Goal: Transaction & Acquisition: Purchase product/service

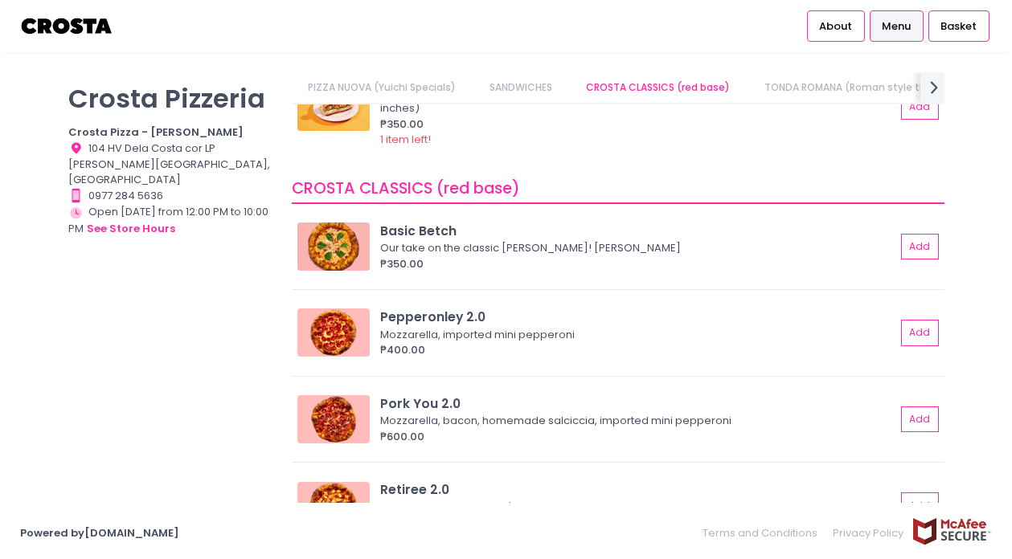
scroll to position [484, 0]
click at [915, 249] on button "Add" at bounding box center [921, 246] width 37 height 27
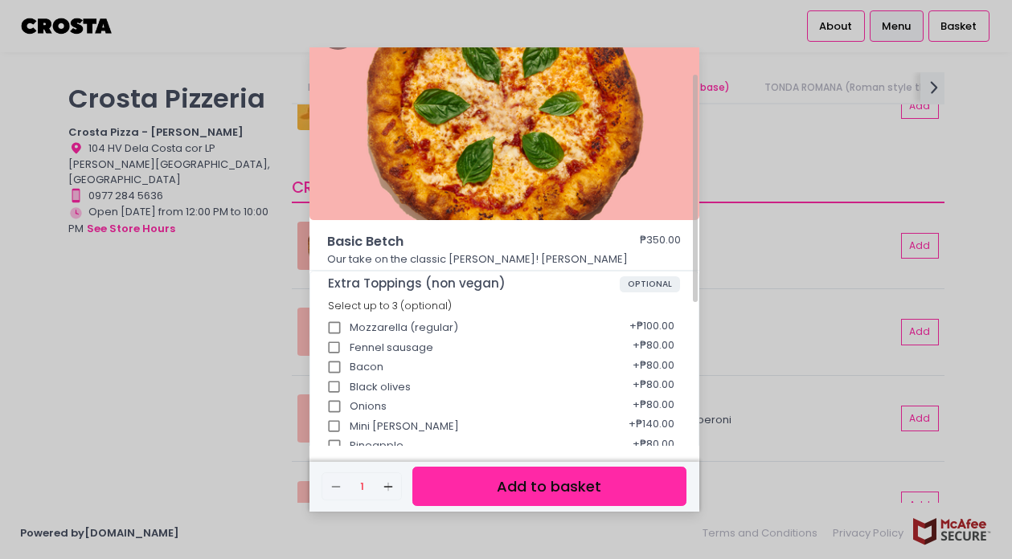
scroll to position [59, 0]
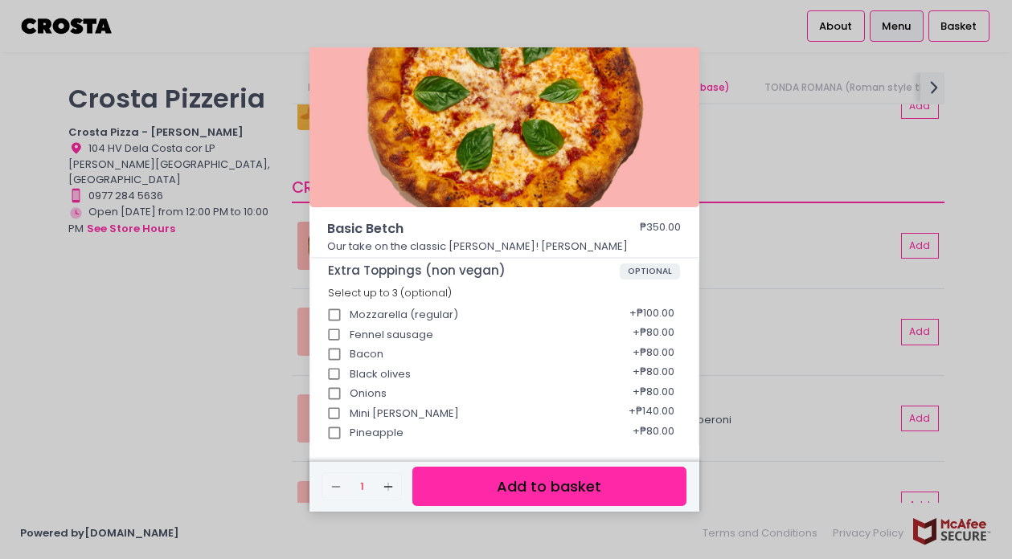
click at [465, 493] on button "Add to basket" at bounding box center [548, 486] width 273 height 39
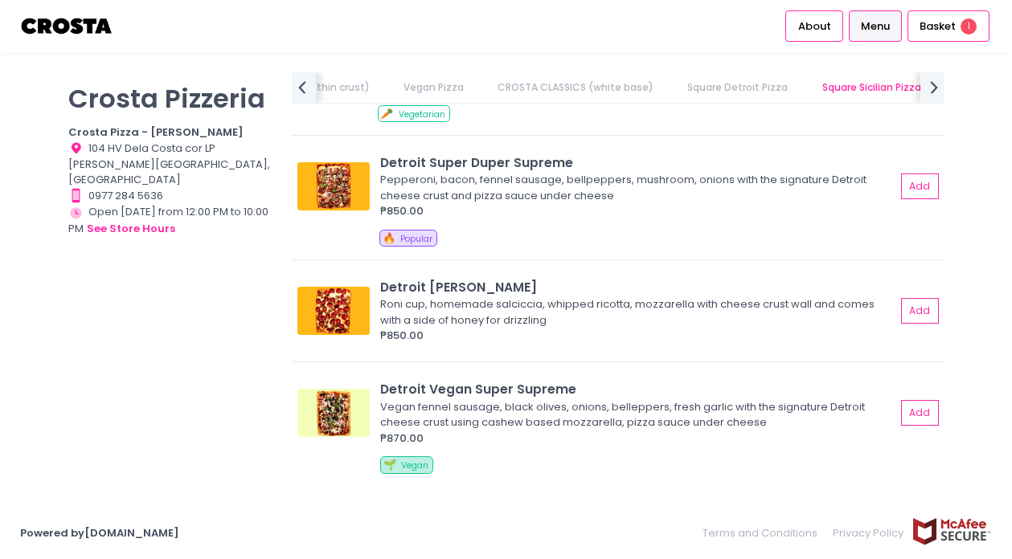
scroll to position [1976, 0]
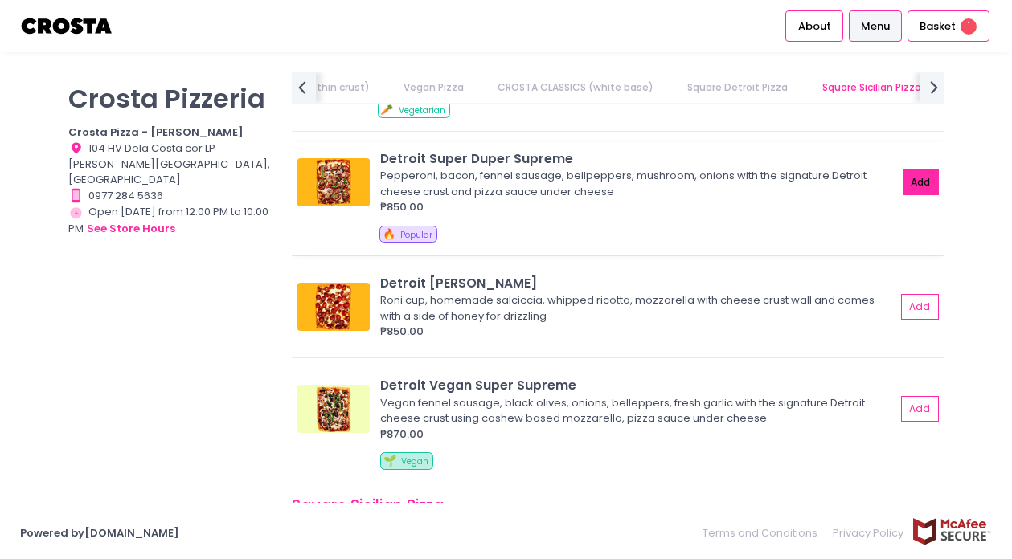
click at [903, 193] on button "Add" at bounding box center [921, 183] width 37 height 27
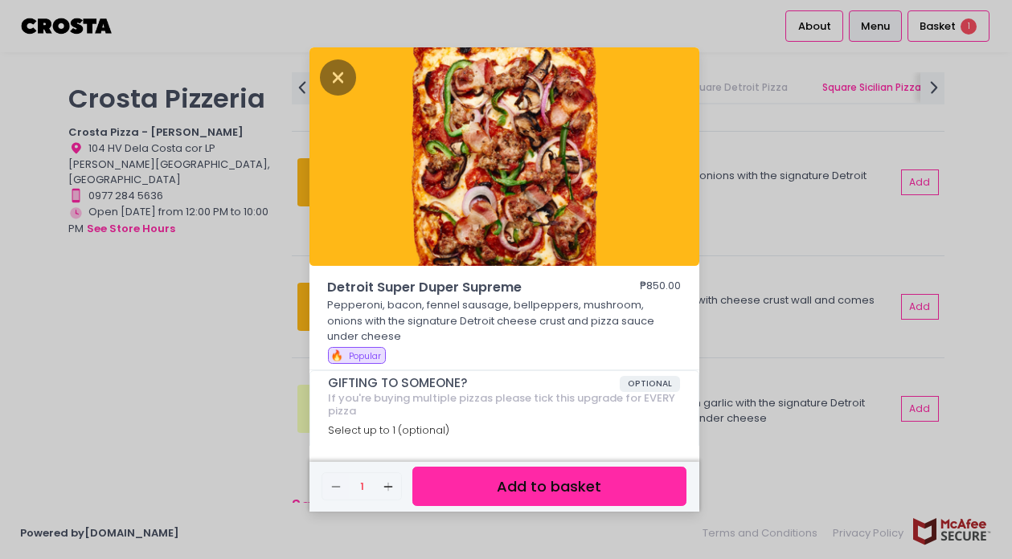
click at [554, 493] on button "Add to basket" at bounding box center [548, 486] width 273 height 39
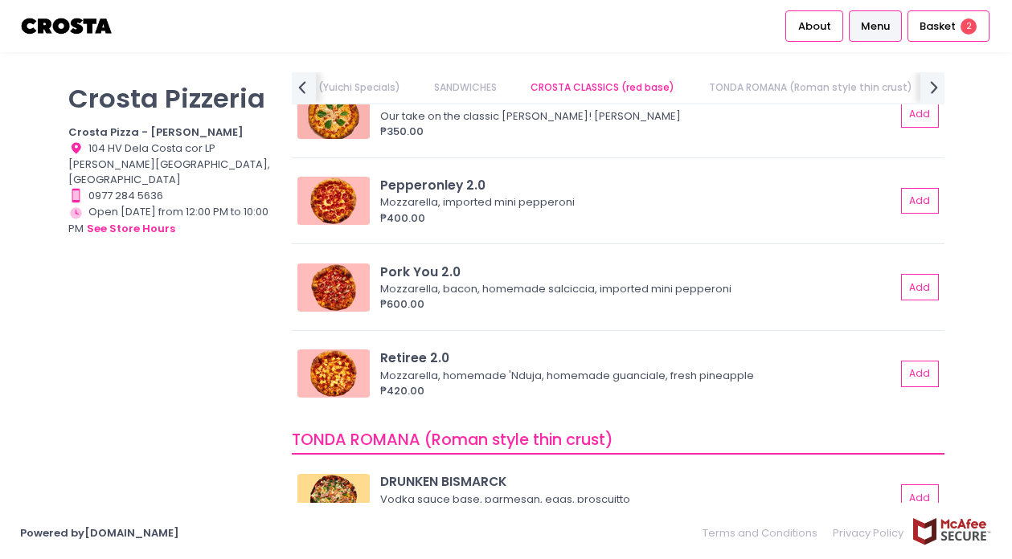
scroll to position [602, 0]
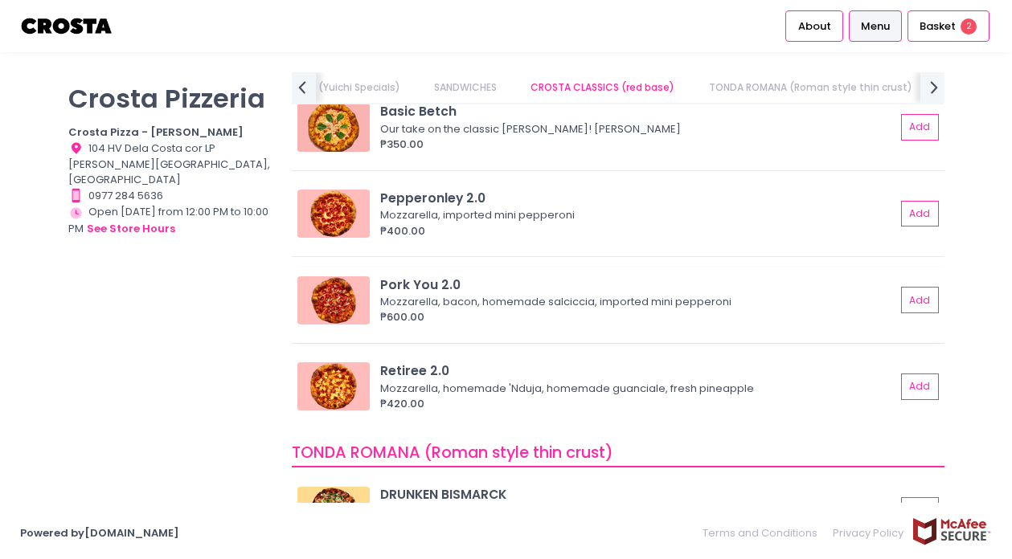
click at [927, 299] on div "Pork You 2.0 Mozzarella, bacon, homemade salciccia, imported mini pepperoni ₱60…" at bounding box center [618, 306] width 652 height 76
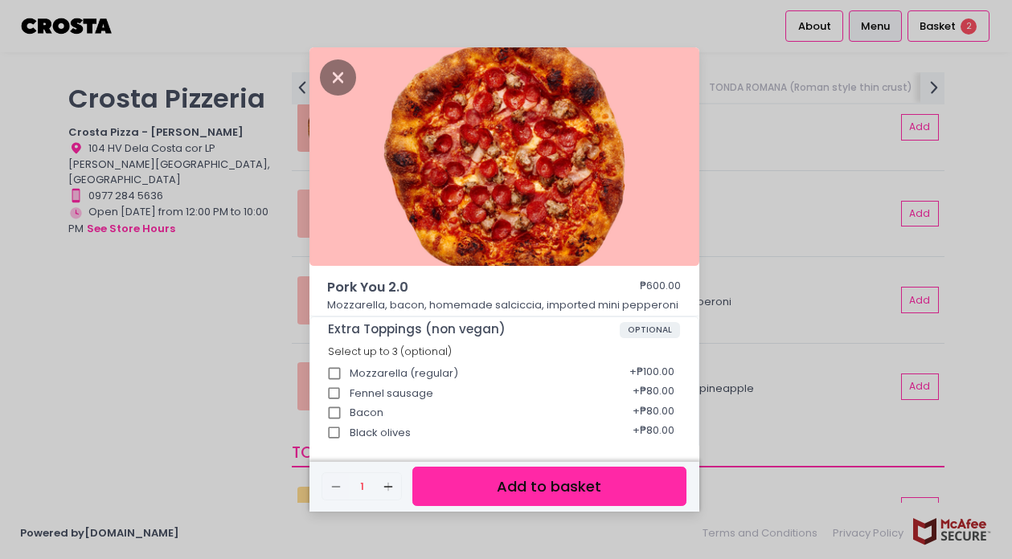
click at [513, 486] on button "Add to basket" at bounding box center [548, 486] width 273 height 39
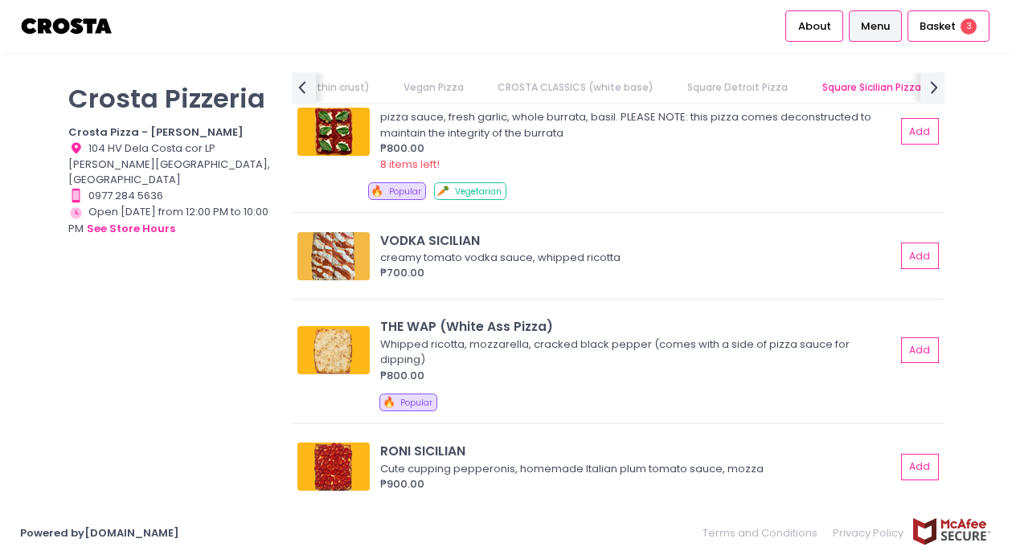
scroll to position [2467, 0]
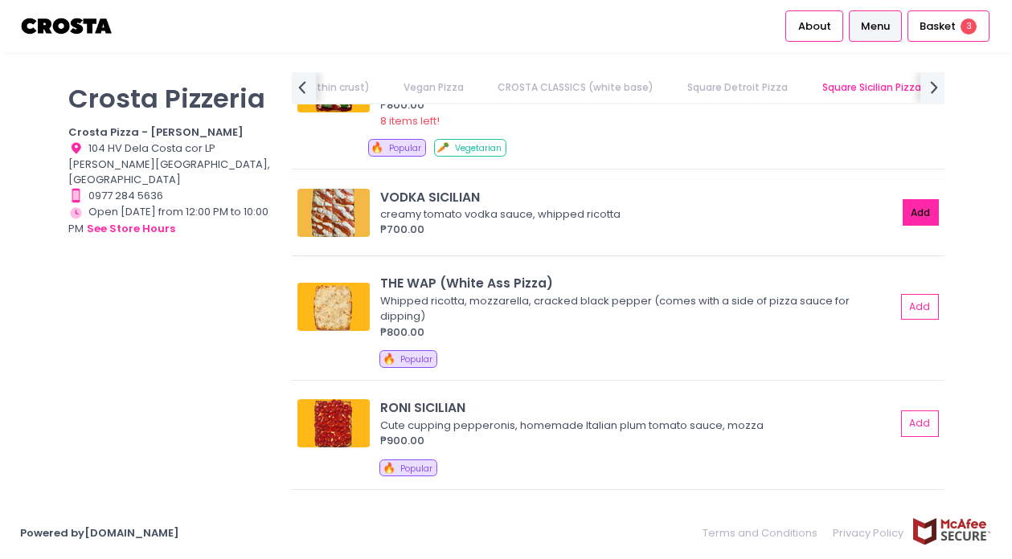
click at [907, 215] on button "Add" at bounding box center [921, 212] width 37 height 27
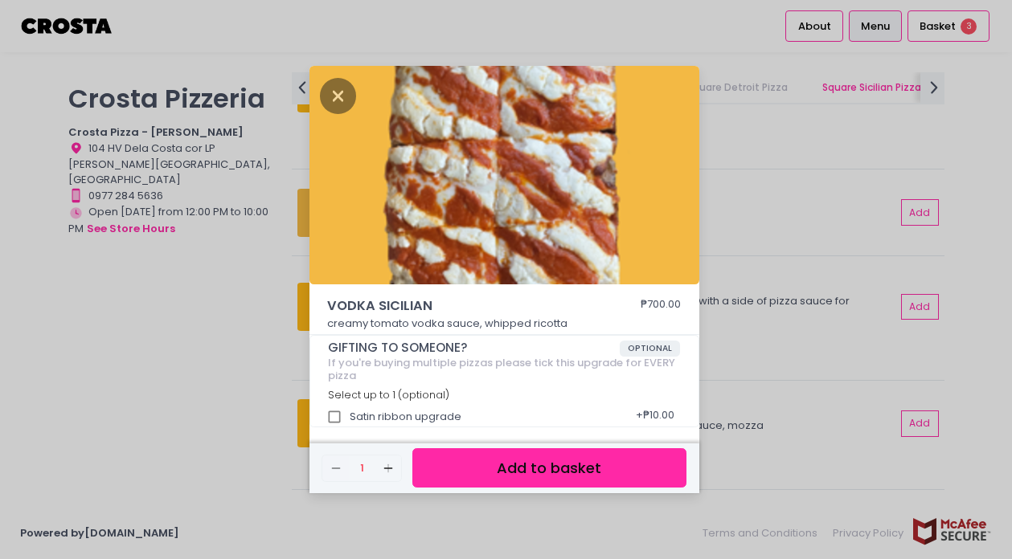
click at [527, 469] on button "Add to basket" at bounding box center [548, 467] width 273 height 39
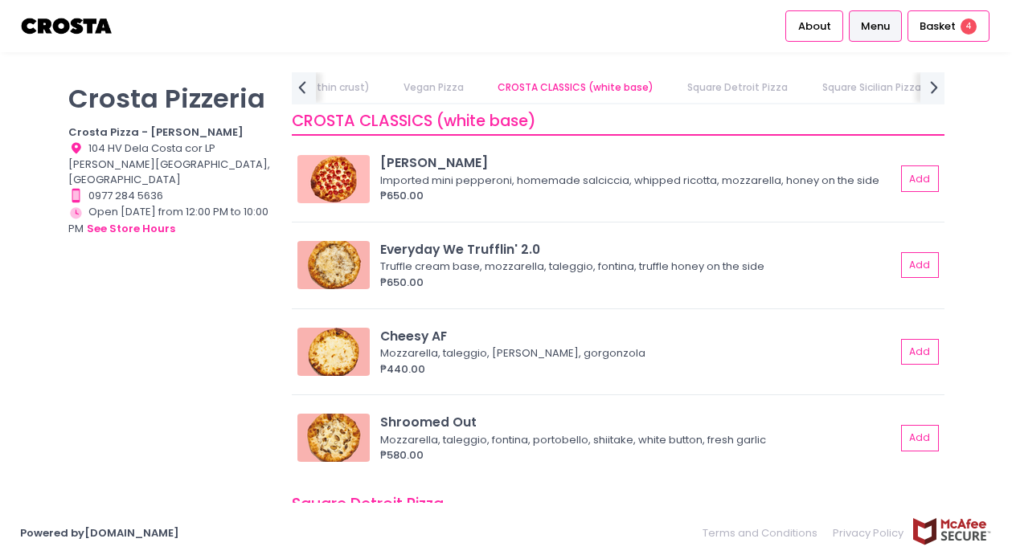
scroll to position [1439, 0]
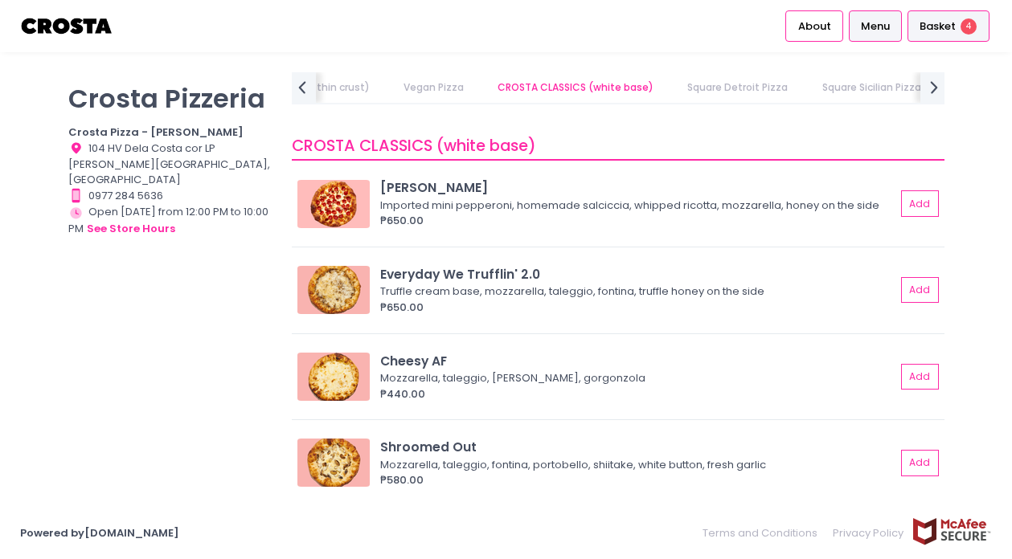
click at [970, 36] on div "Basket 4" at bounding box center [948, 25] width 82 height 31
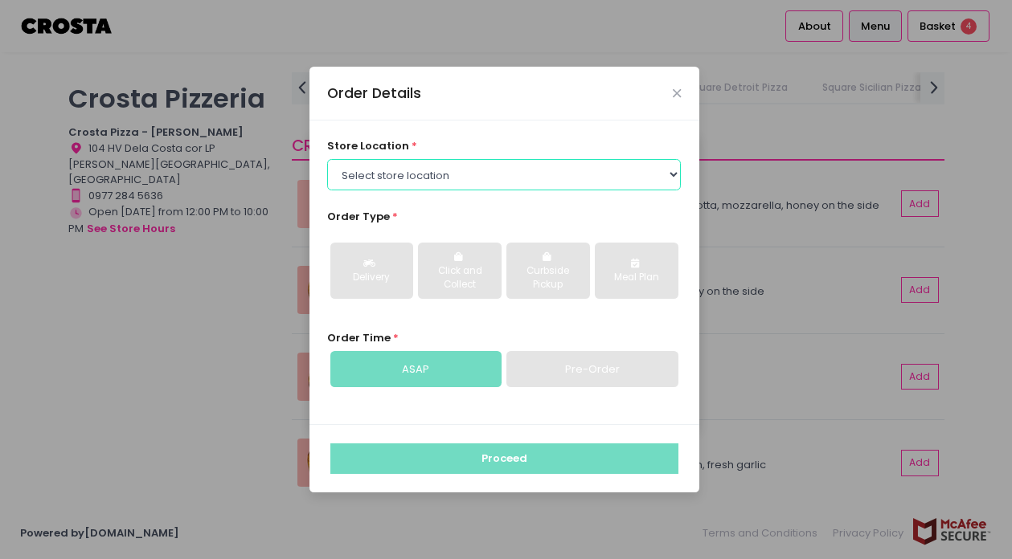
click at [610, 166] on select "Select store location Crosta Pizza - [PERSON_NAME] Pizza - [GEOGRAPHIC_DATA][PE…" at bounding box center [504, 174] width 354 height 31
select select "5fabb2e53664a8677beaeb89"
click at [327, 159] on select "Select store location Crosta Pizza - [PERSON_NAME] Pizza - [GEOGRAPHIC_DATA][PE…" at bounding box center [504, 174] width 354 height 31
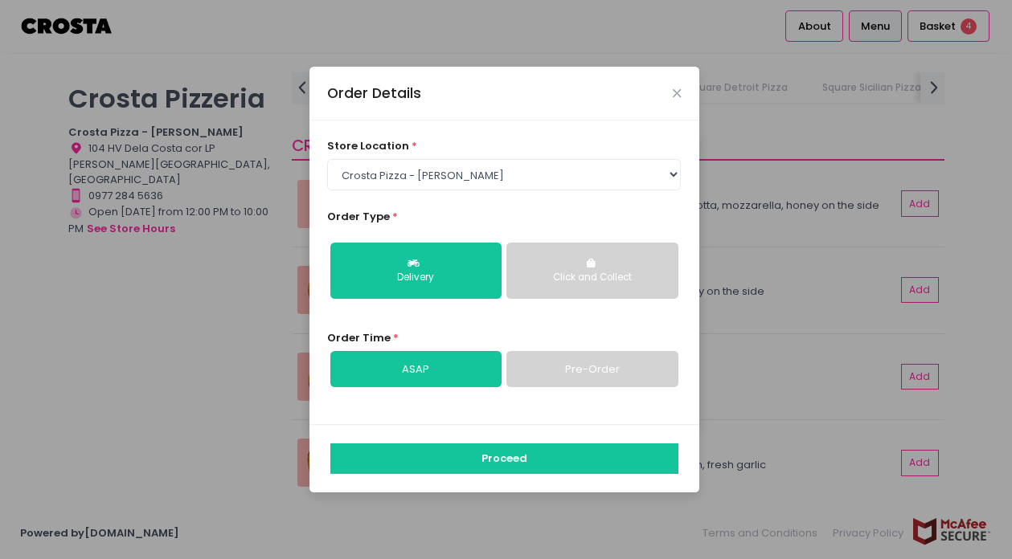
click at [530, 365] on link "Pre-Order" at bounding box center [591, 369] width 171 height 37
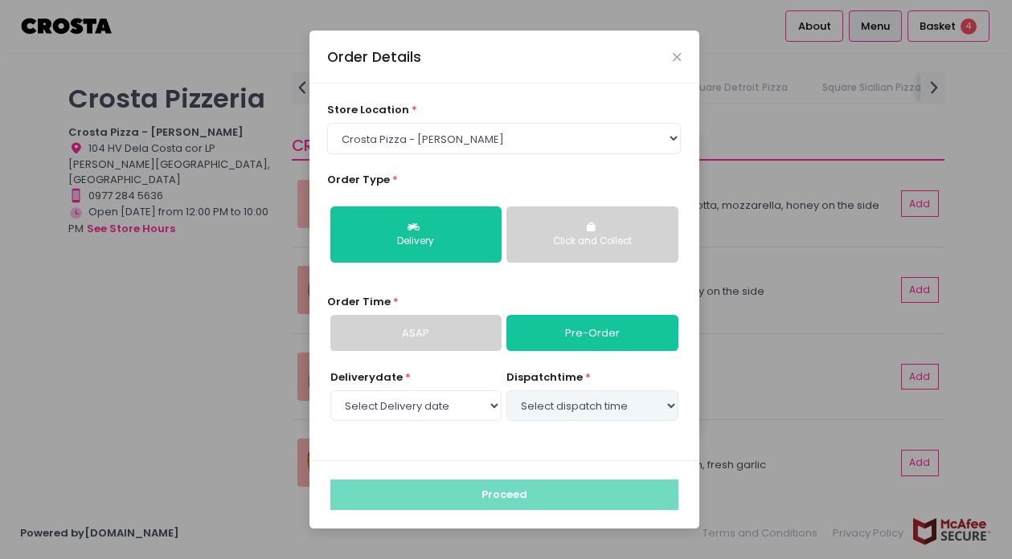
select select "[DATE]"
click at [583, 403] on select "Select dispatch time 03:00 PM - 03:30 PM 03:30 PM - 04:00 PM 04:00 PM - 04:30 P…" at bounding box center [591, 406] width 171 height 31
select select "16:00"
click at [506, 391] on select "Select dispatch time 03:00 PM - 03:30 PM 03:30 PM - 04:00 PM 04:00 PM - 04:30 P…" at bounding box center [591, 406] width 171 height 31
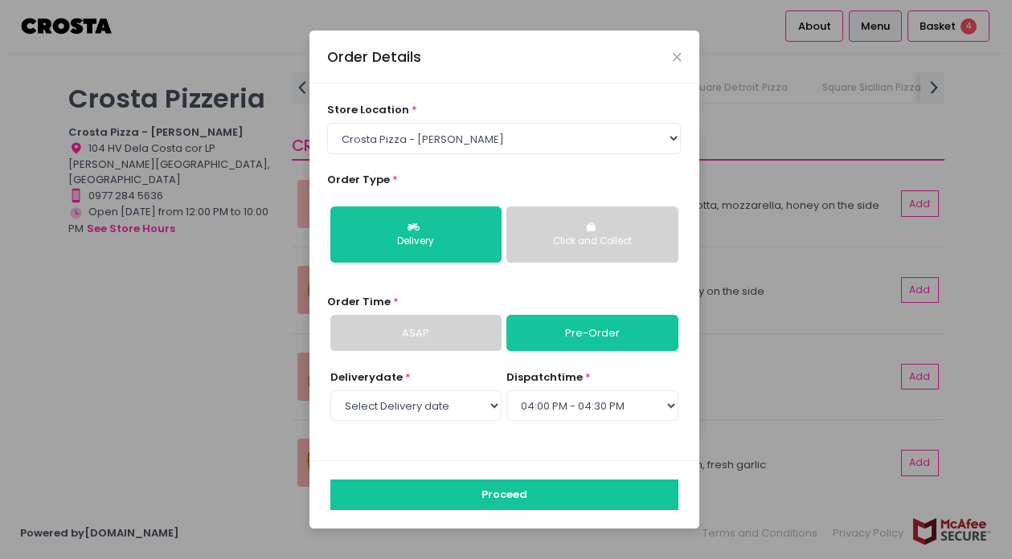
click at [576, 450] on div "store location * Select store location Crosta Pizza - [PERSON_NAME] Pizza - [GE…" at bounding box center [504, 272] width 390 height 377
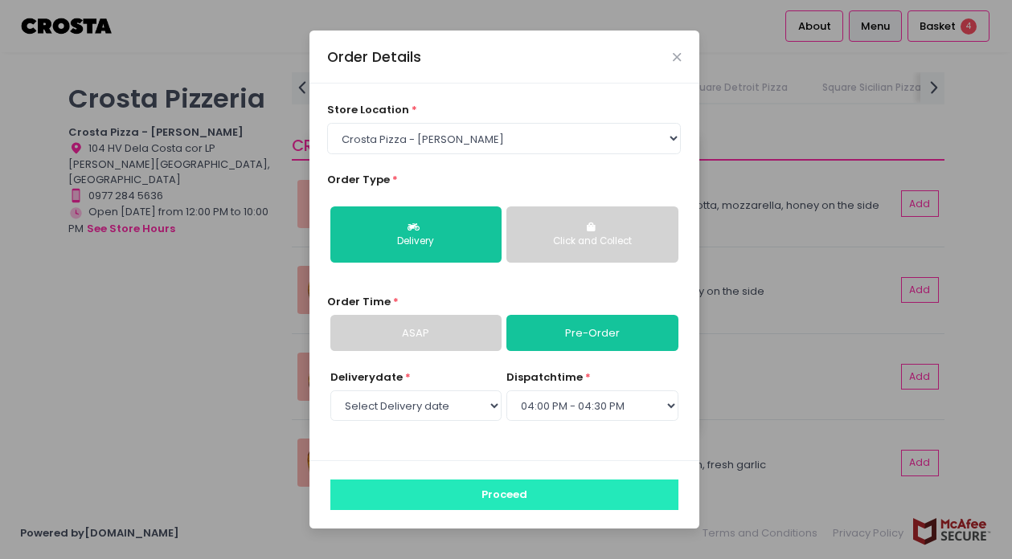
click at [565, 493] on button "Proceed" at bounding box center [504, 495] width 348 height 31
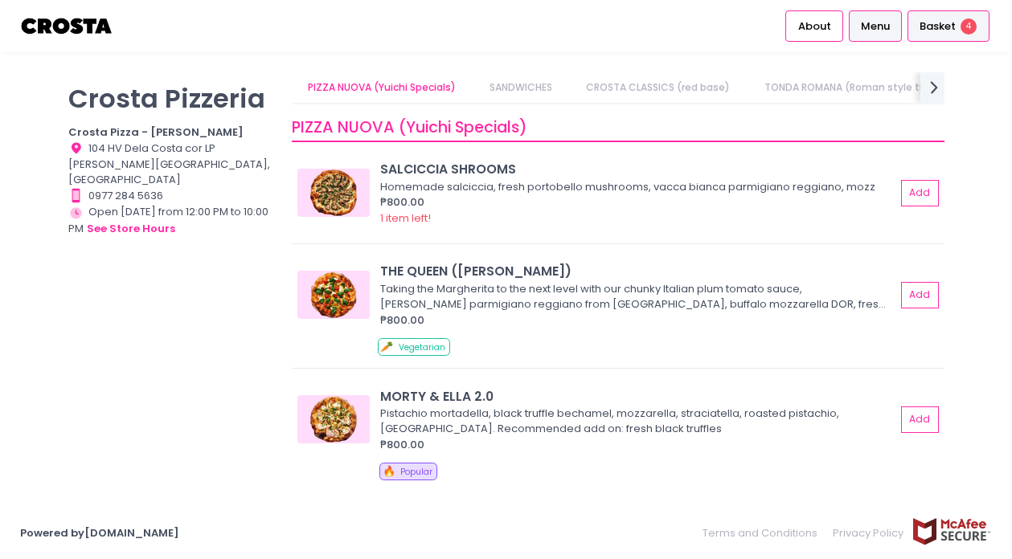
click at [950, 15] on div "Basket 4" at bounding box center [948, 25] width 82 height 31
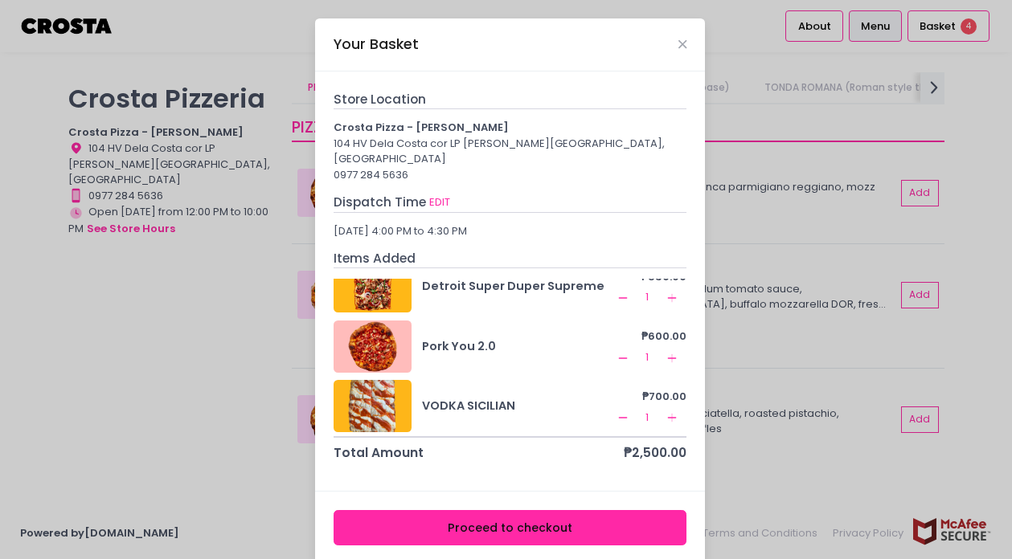
scroll to position [91, 0]
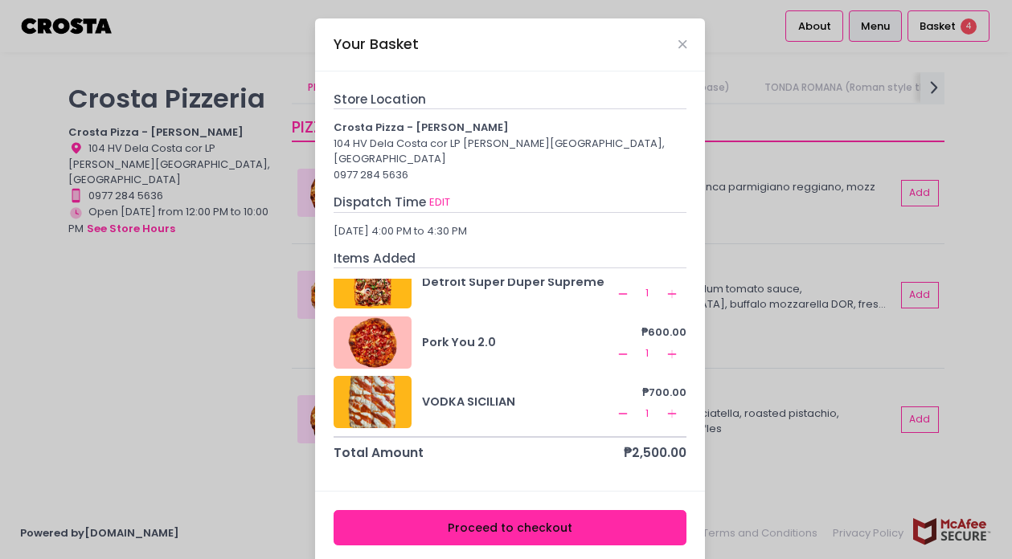
click at [616, 288] on icon "Remove Created with Sketch." at bounding box center [622, 294] width 13 height 13
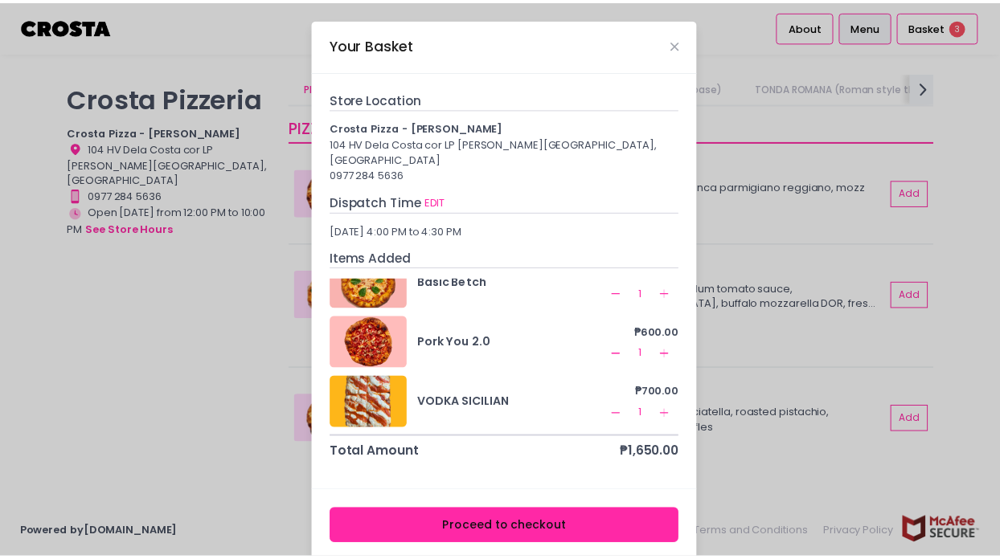
scroll to position [0, 0]
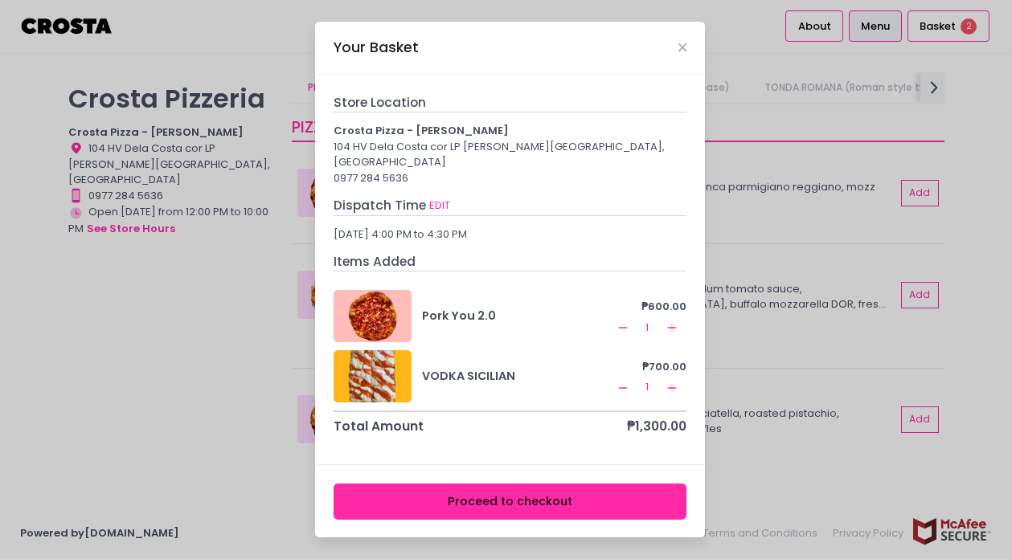
click at [535, 485] on button "Proceed to checkout" at bounding box center [511, 502] width 354 height 36
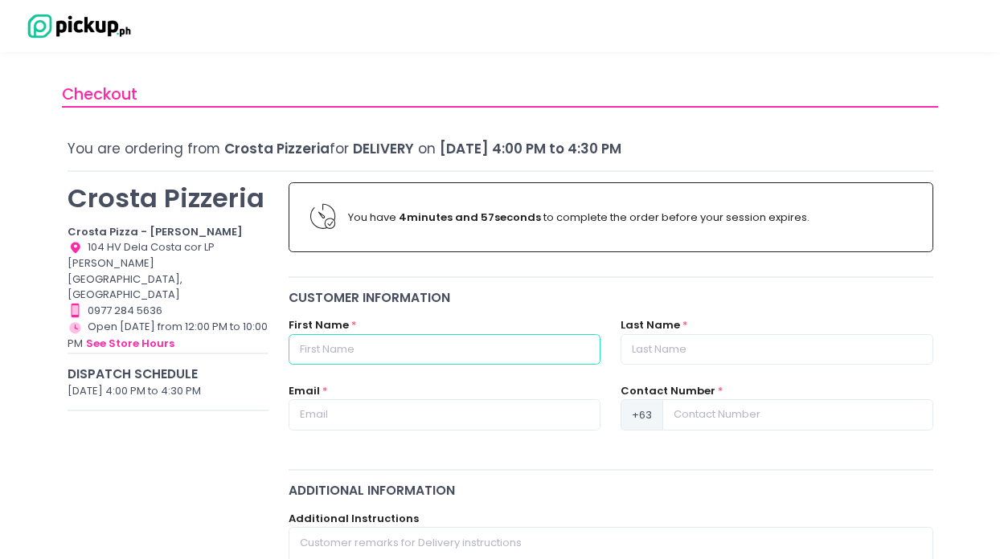
click at [509, 350] on input "text" at bounding box center [445, 349] width 312 height 31
type input "[PERSON_NAME]"
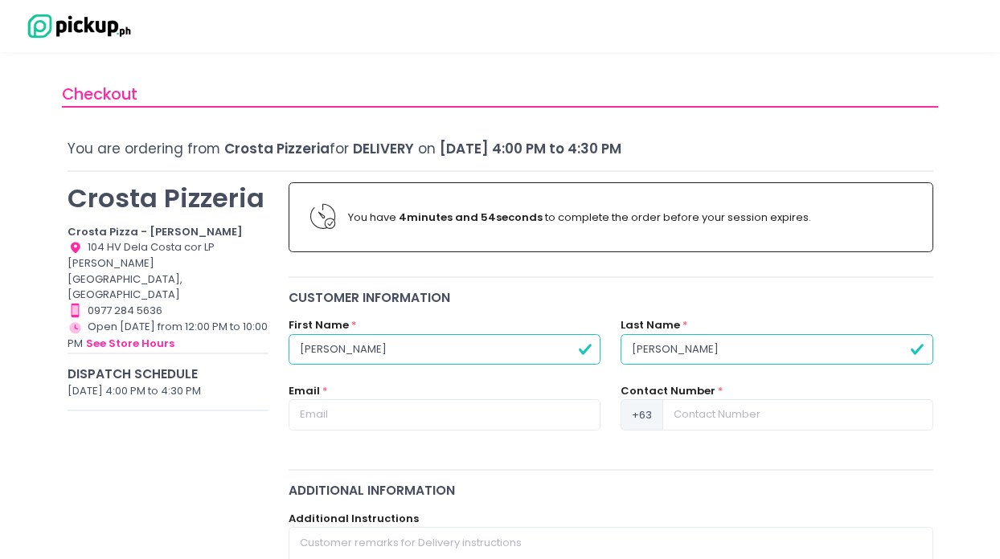
type input "[PERSON_NAME]"
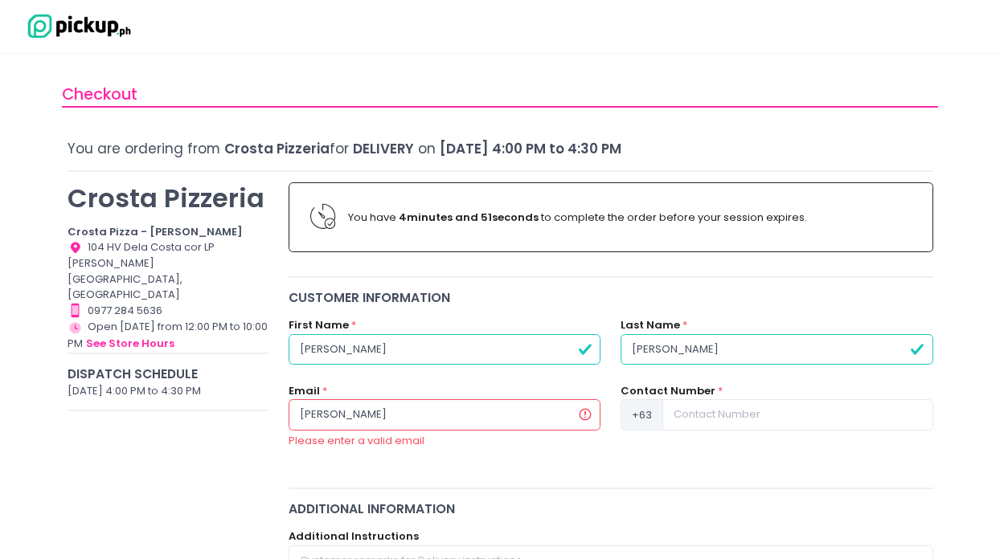
type input "[EMAIL_ADDRESS][DOMAIN_NAME]"
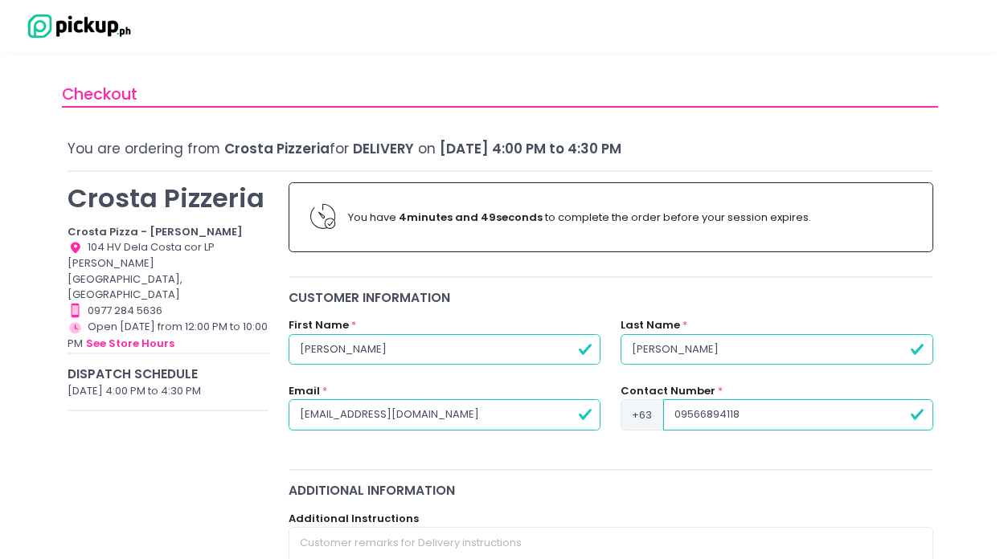
click at [673, 411] on input "09566894118" at bounding box center [797, 414] width 269 height 31
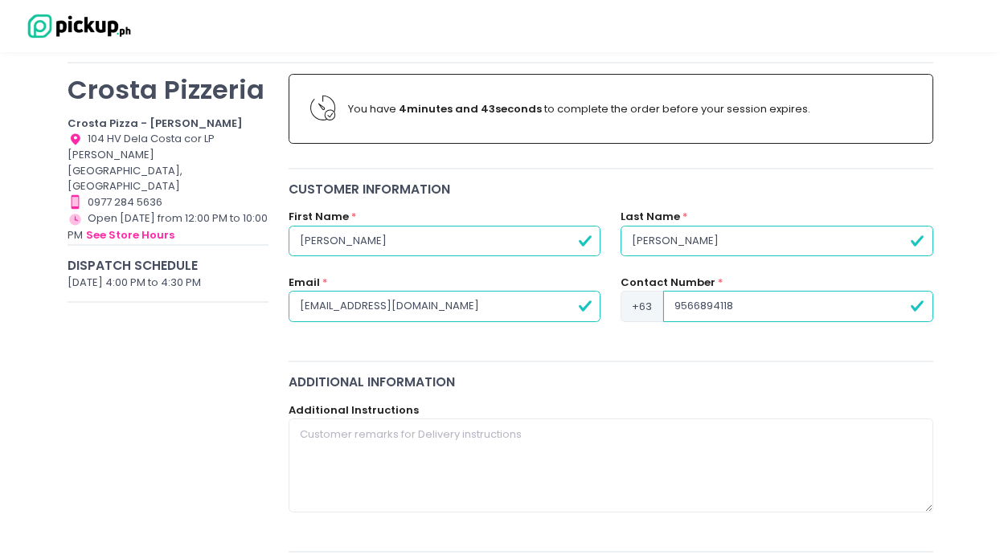
scroll to position [115, 0]
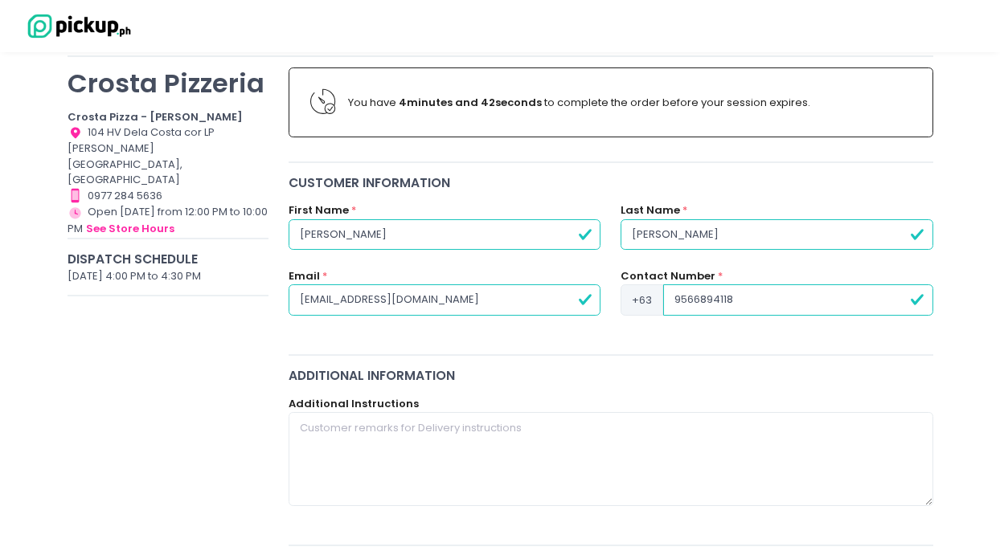
type input "9566894118"
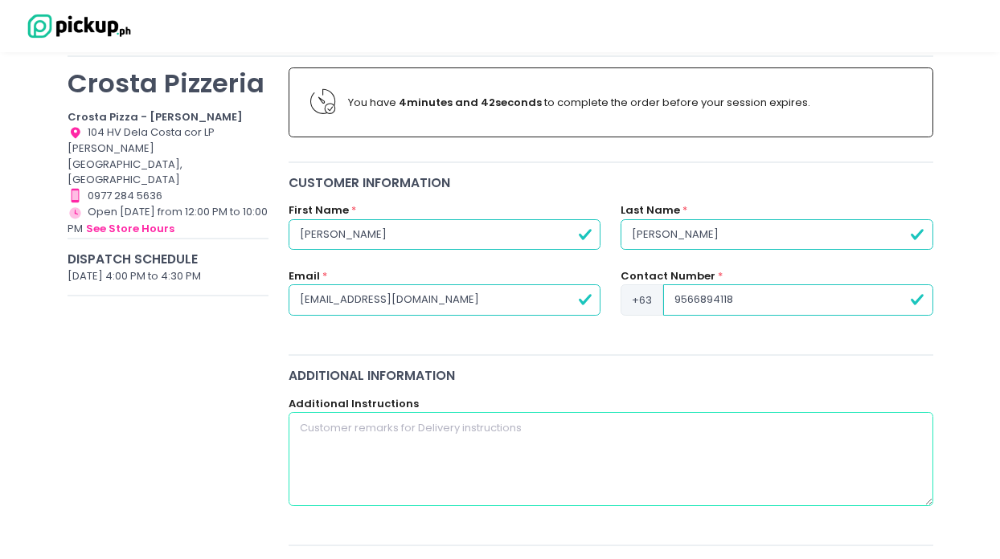
click at [569, 471] on textarea at bounding box center [611, 458] width 645 height 93
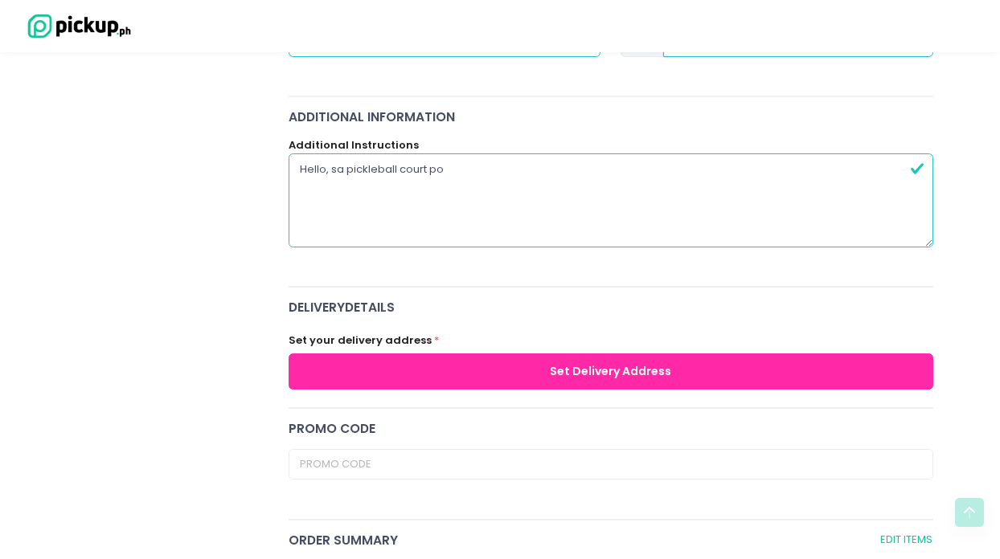
scroll to position [383, 0]
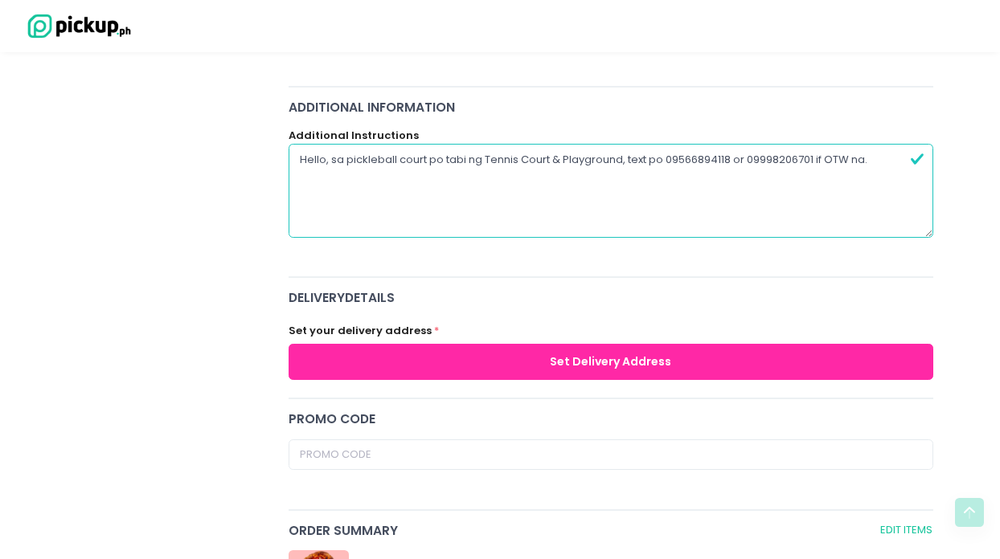
type textarea "Hello, sa pickleball court po tabi ng Tennis Court & Playground, text po 095668…"
click at [419, 375] on button "Set Delivery Address" at bounding box center [611, 362] width 645 height 36
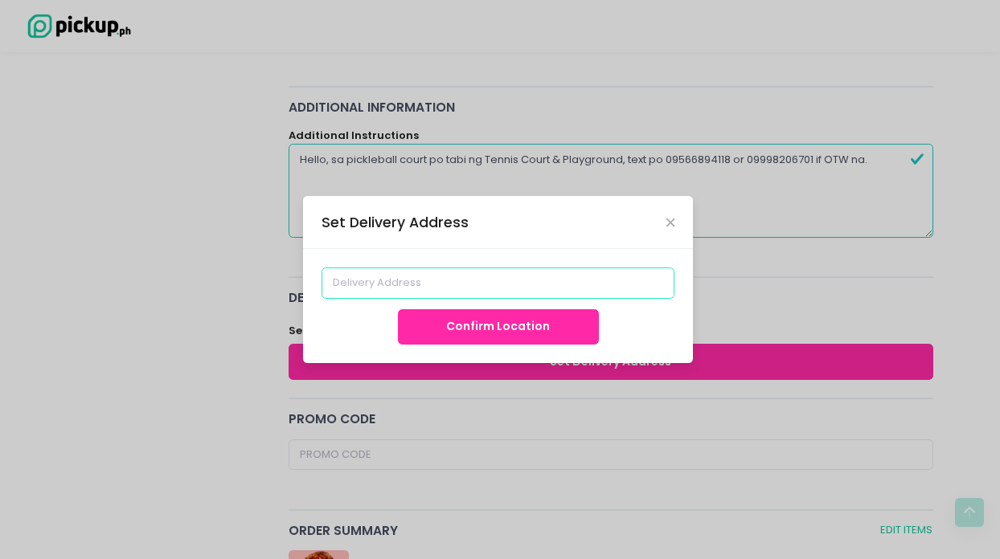
click at [444, 282] on input at bounding box center [498, 283] width 354 height 31
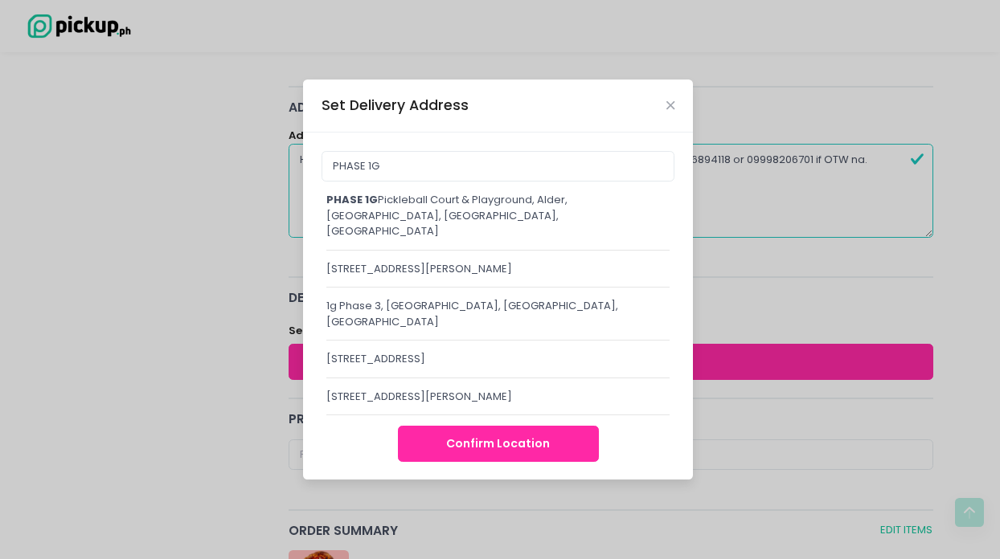
click at [440, 233] on div "PHASE 1G Pickleball Court & Playground, Alder, [GEOGRAPHIC_DATA], [GEOGRAPHIC_D…" at bounding box center [497, 215] width 343 height 47
type input "Phase 1G [GEOGRAPHIC_DATA], [GEOGRAPHIC_DATA]"
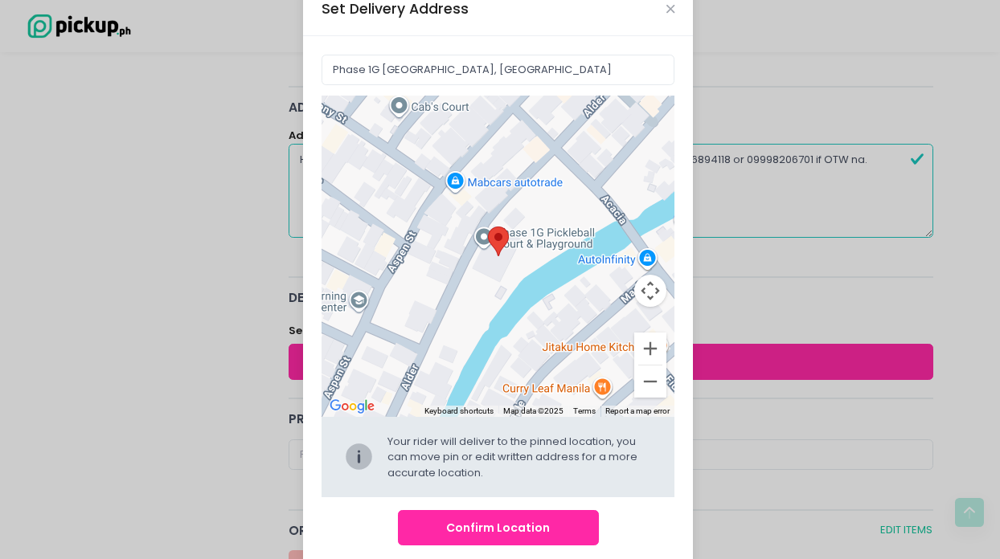
scroll to position [40, 0]
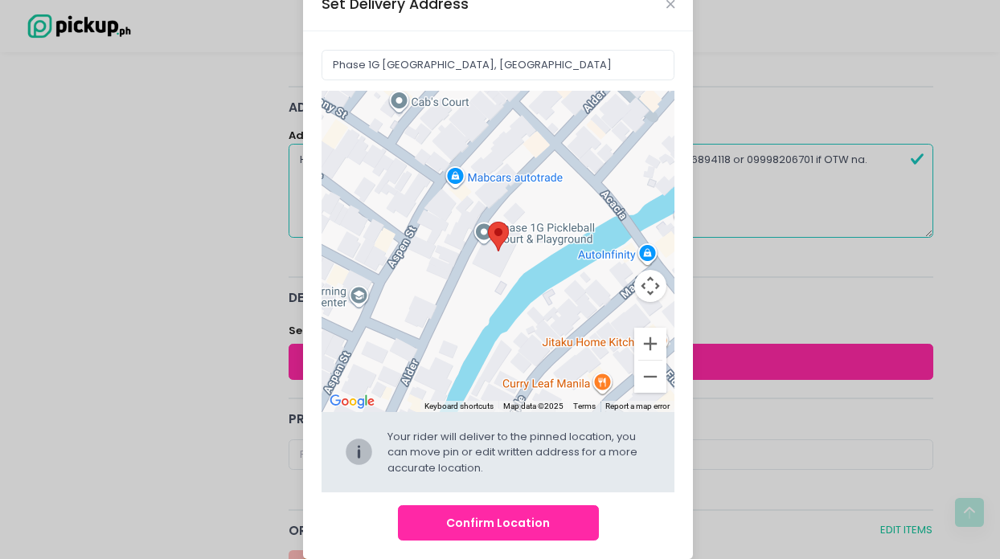
click at [478, 530] on button "Confirm Location" at bounding box center [498, 524] width 201 height 36
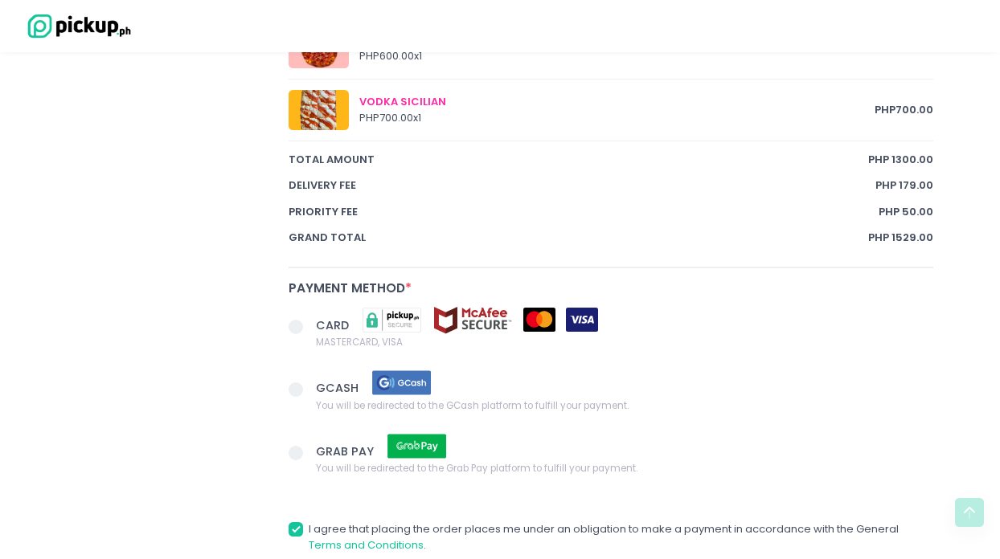
scroll to position [993, 0]
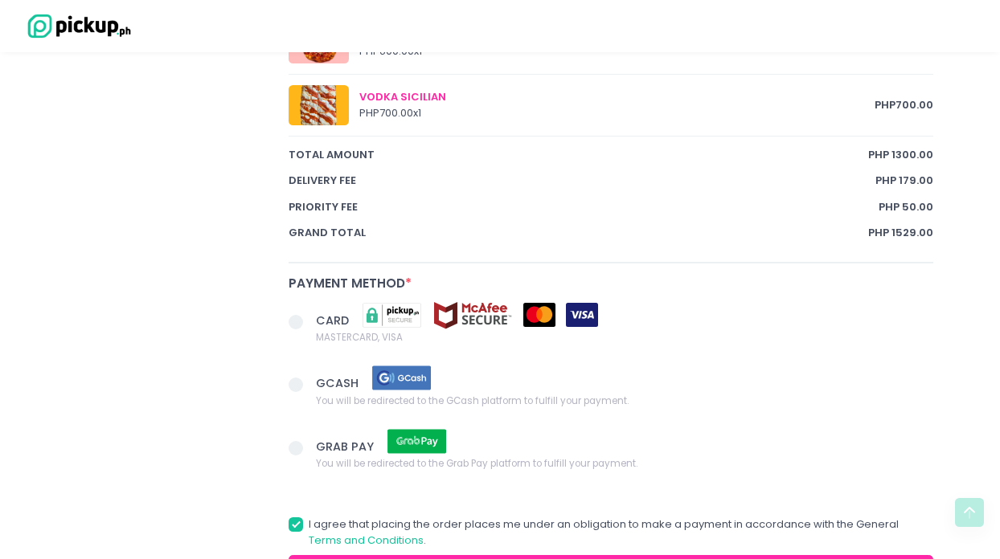
click at [299, 378] on span at bounding box center [296, 385] width 14 height 14
click at [309, 377] on input "GCASH You will be redirected to the GCash platform to fulfill your payment." at bounding box center [314, 382] width 10 height 10
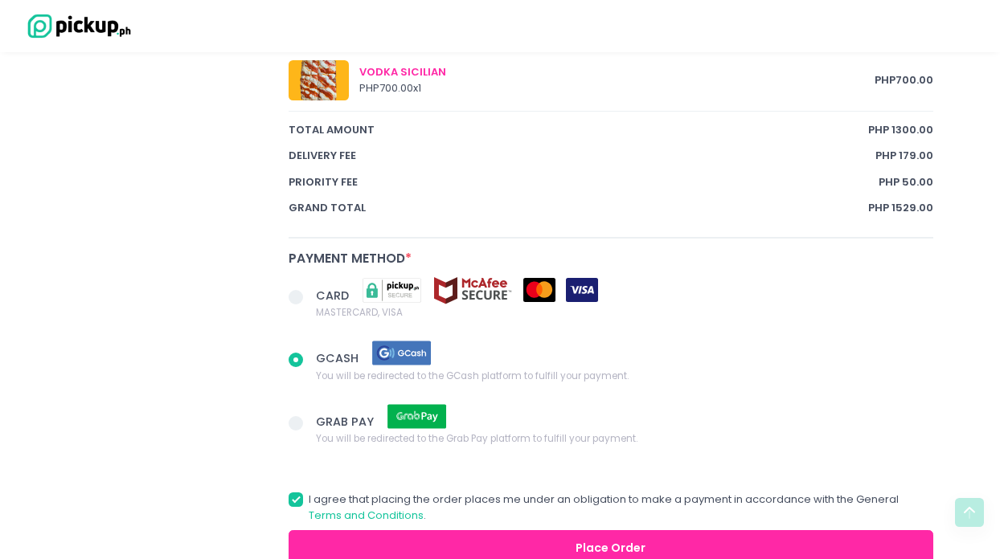
scroll to position [1106, 0]
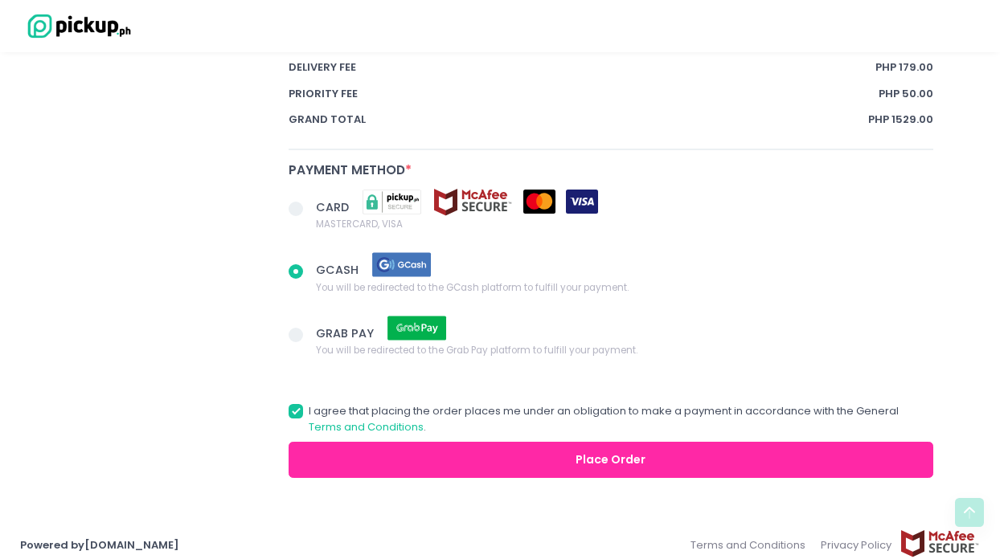
click at [466, 460] on button "Place Order" at bounding box center [611, 460] width 645 height 36
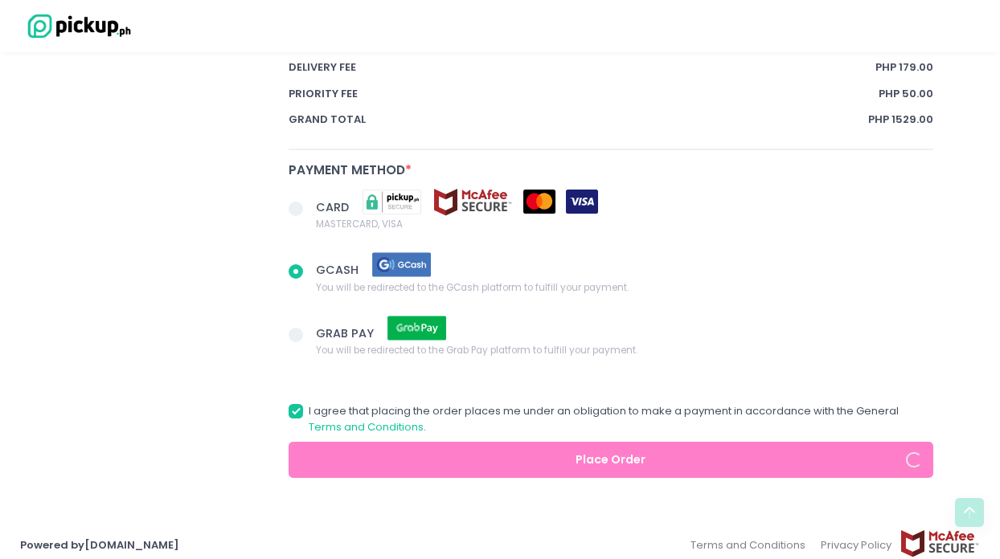
radio input "true"
